Goal: Information Seeking & Learning: Check status

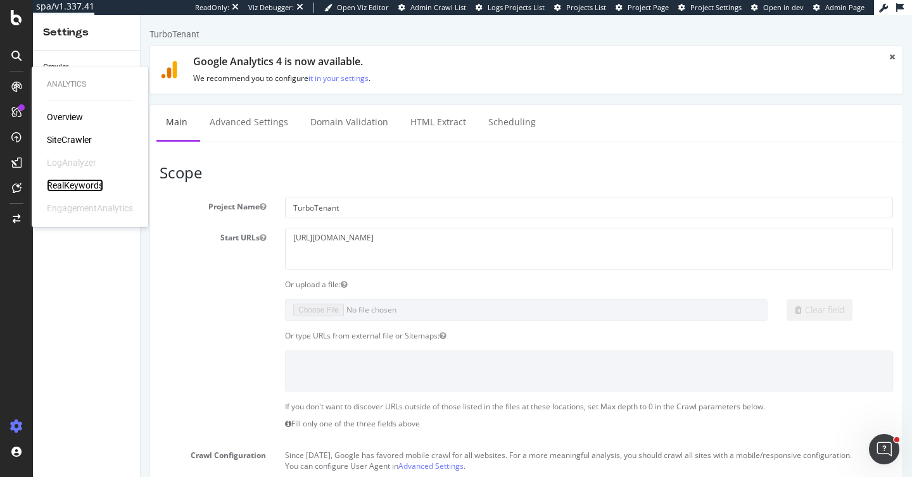
click at [77, 181] on div "RealKeywords" at bounding box center [75, 185] width 56 height 13
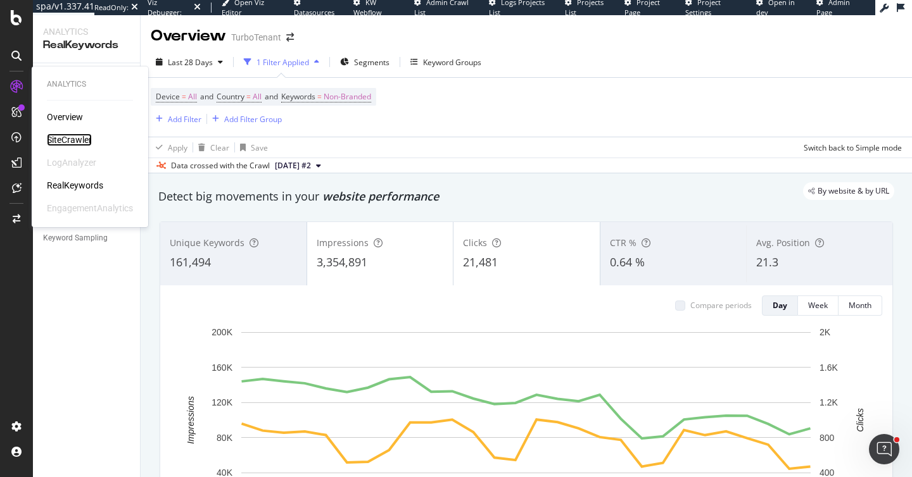
click at [68, 137] on div "SiteCrawler" at bounding box center [69, 140] width 45 height 13
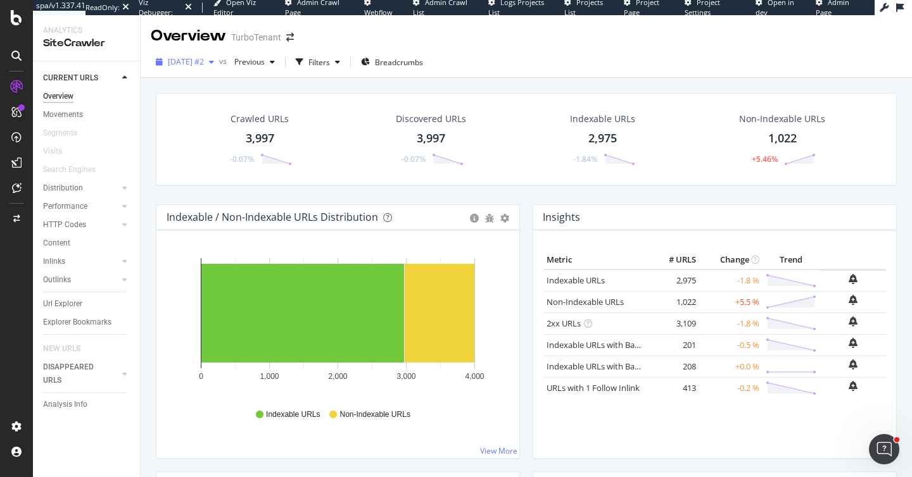
click at [203, 66] on span "[DATE] #2" at bounding box center [186, 61] width 36 height 11
click at [477, 36] on div "Overview TurboTenant" at bounding box center [526, 31] width 771 height 32
